Goal: Information Seeking & Learning: Learn about a topic

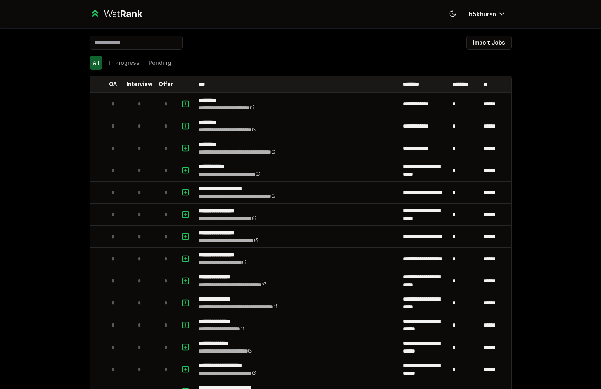
scroll to position [278, 0]
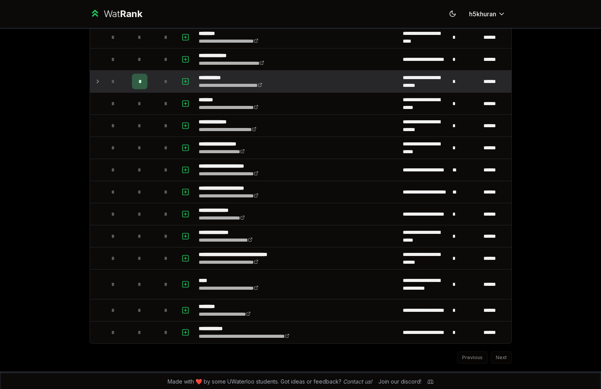
scroll to position [889, 0]
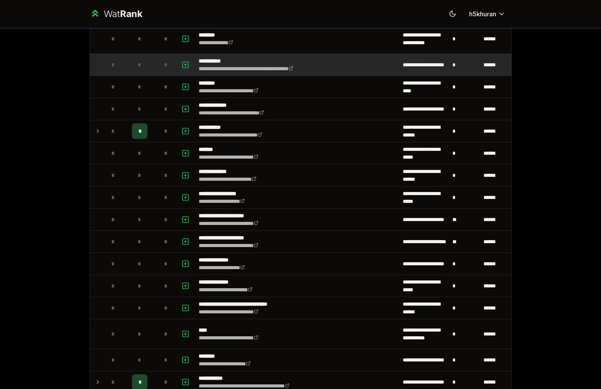
scroll to position [889, 0]
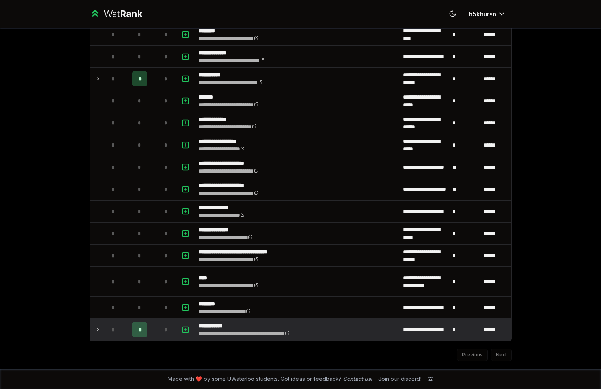
click at [105, 332] on div "*" at bounding box center [113, 330] width 16 height 16
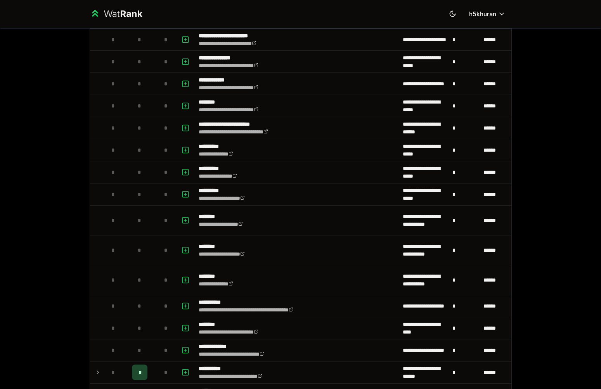
scroll to position [294, 0]
